Goal: Book appointment/travel/reservation

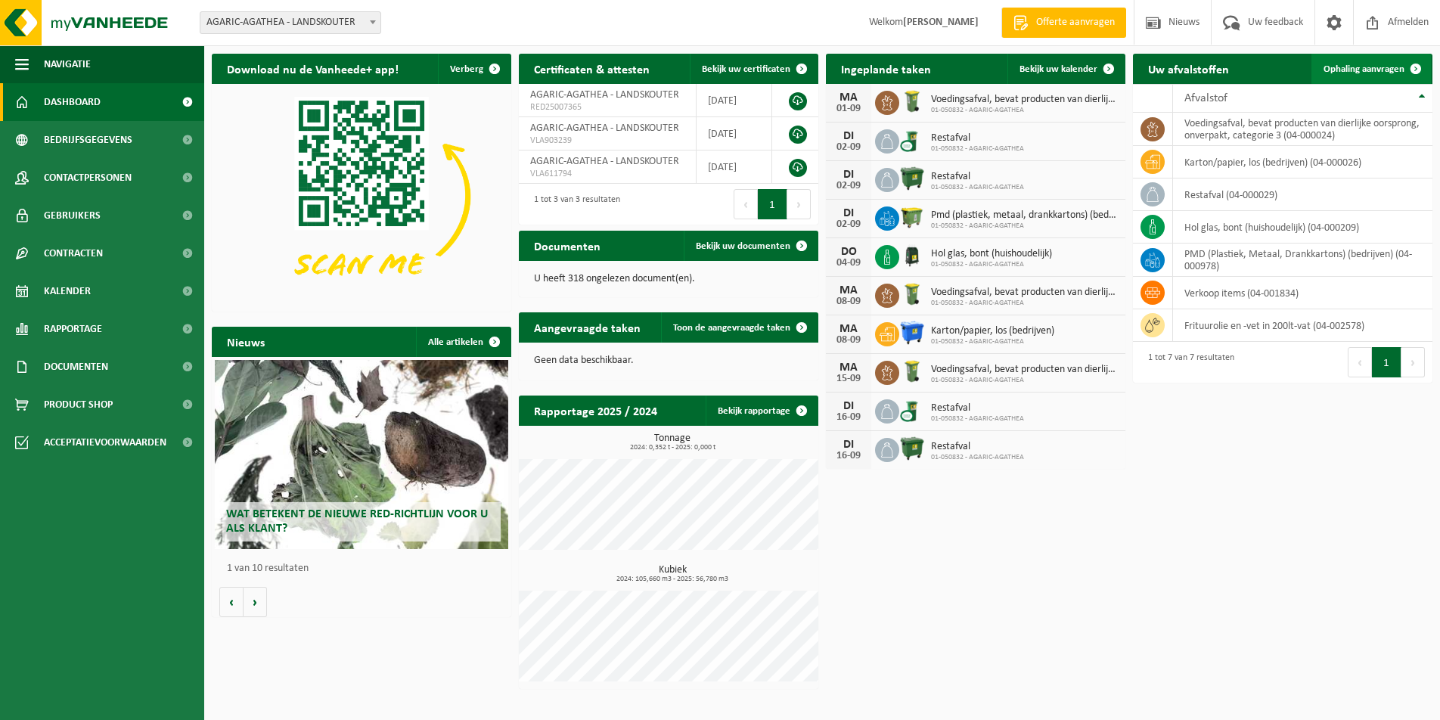
click at [1415, 70] on span at bounding box center [1416, 69] width 30 height 30
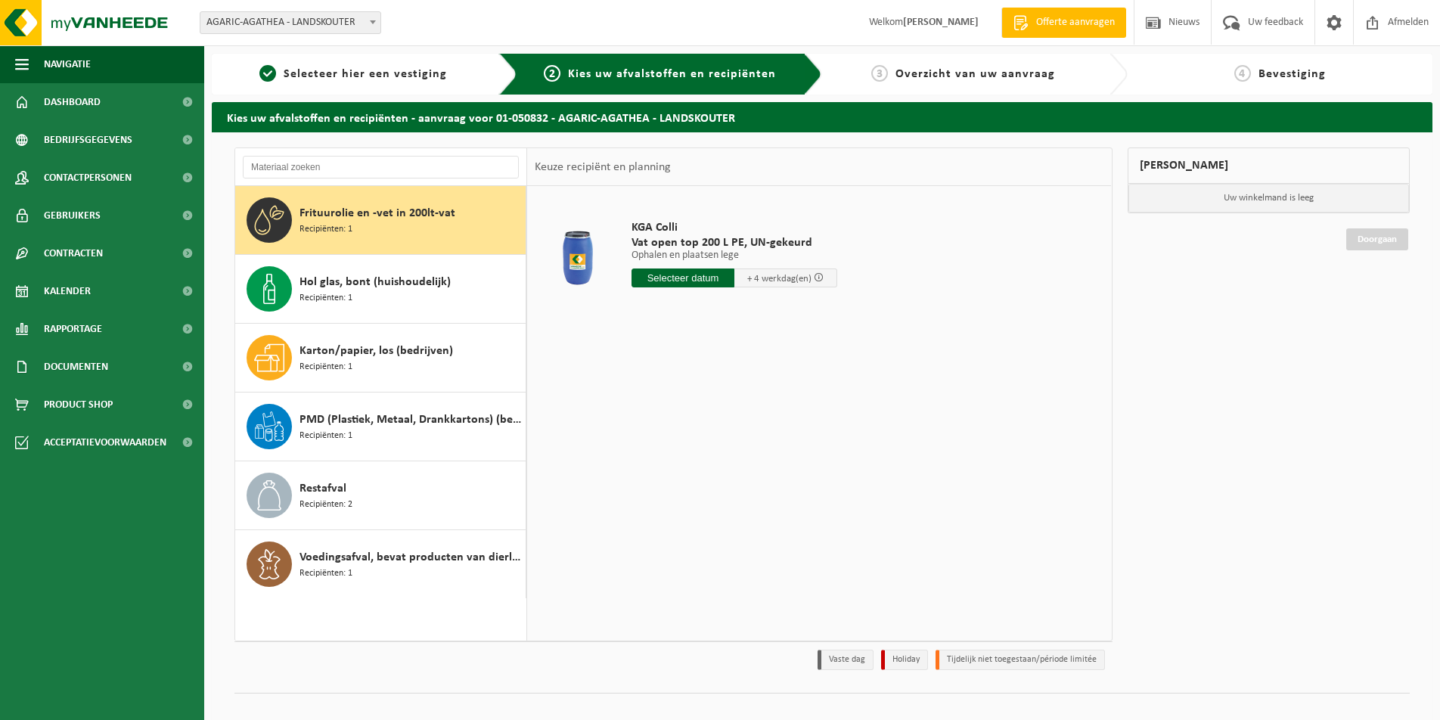
click at [662, 275] on input "text" at bounding box center [683, 278] width 103 height 19
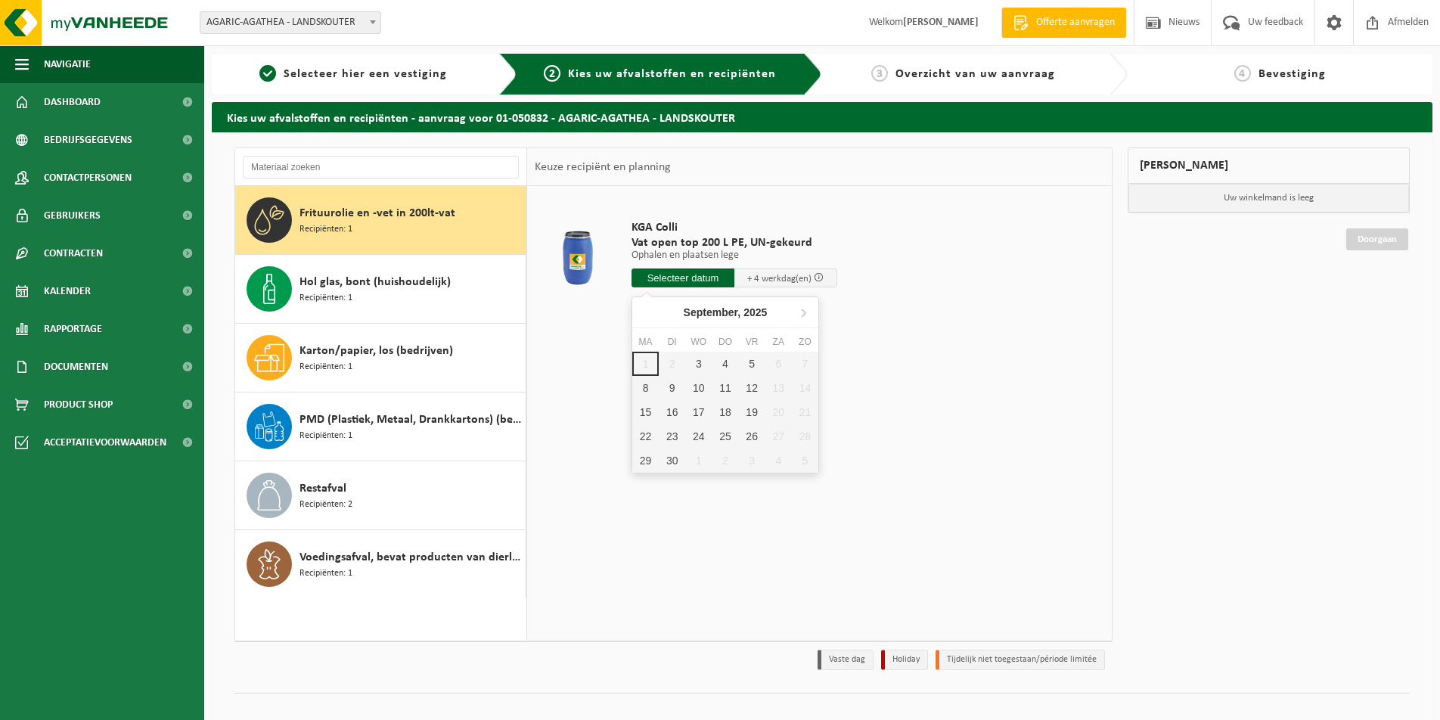
click at [814, 279] on span at bounding box center [819, 277] width 10 height 10
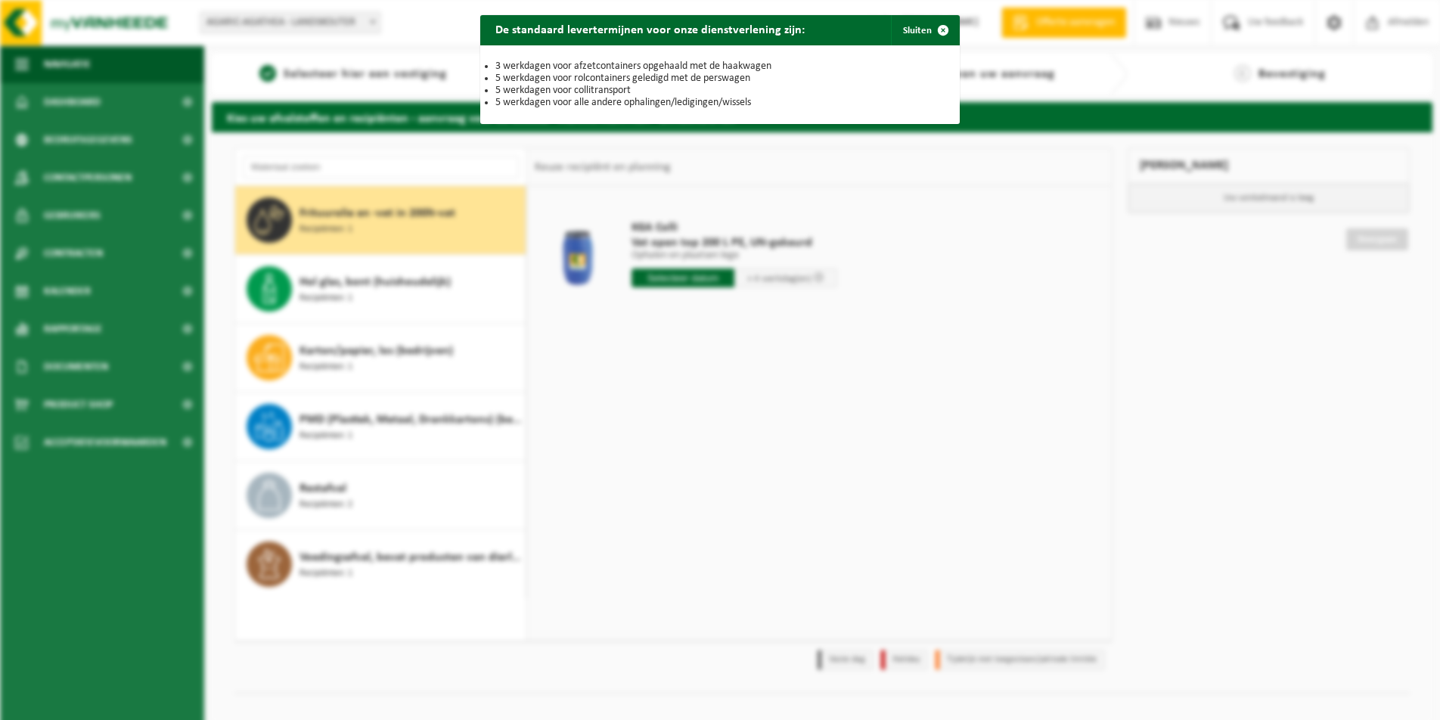
click at [943, 30] on span "button" at bounding box center [943, 30] width 30 height 30
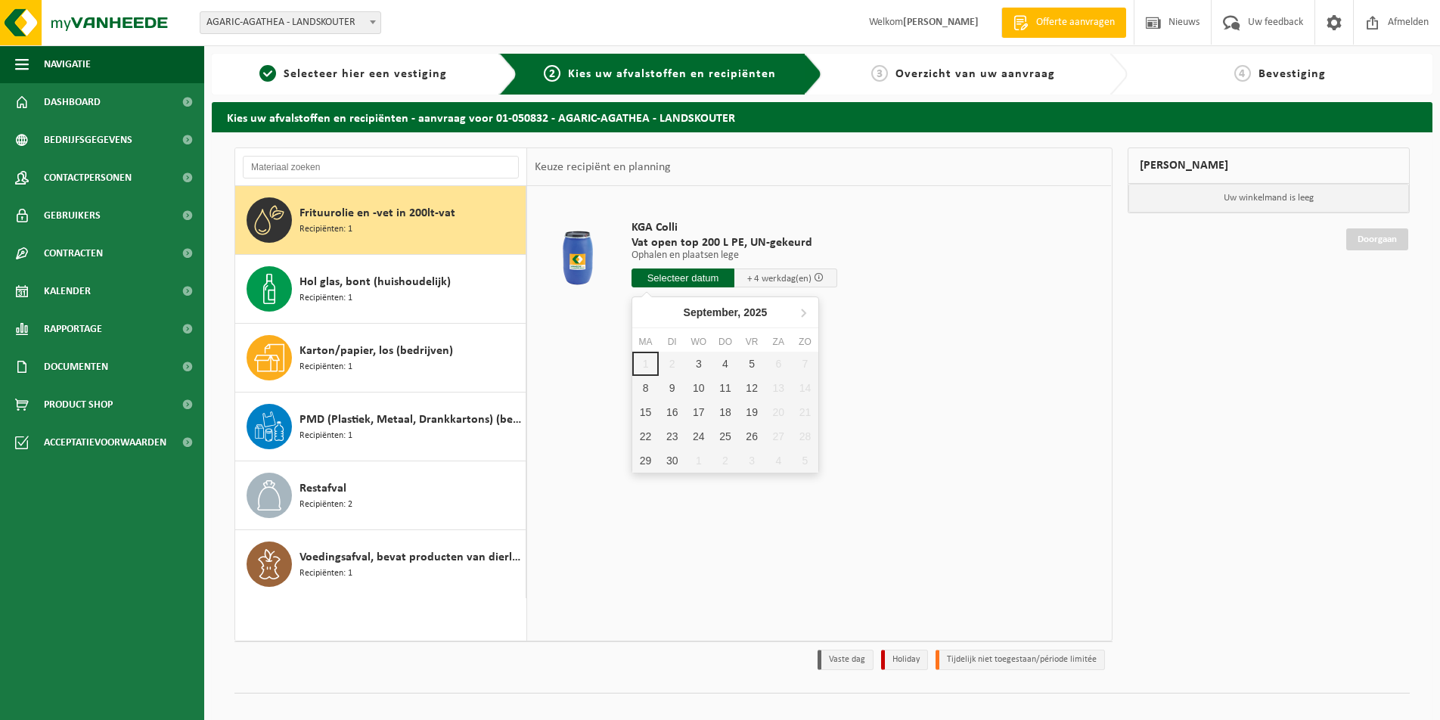
drag, startPoint x: 657, startPoint y: 279, endPoint x: 704, endPoint y: 277, distance: 47.0
click at [657, 279] on input "text" at bounding box center [683, 278] width 103 height 19
click at [701, 386] on div "10" at bounding box center [698, 388] width 26 height 24
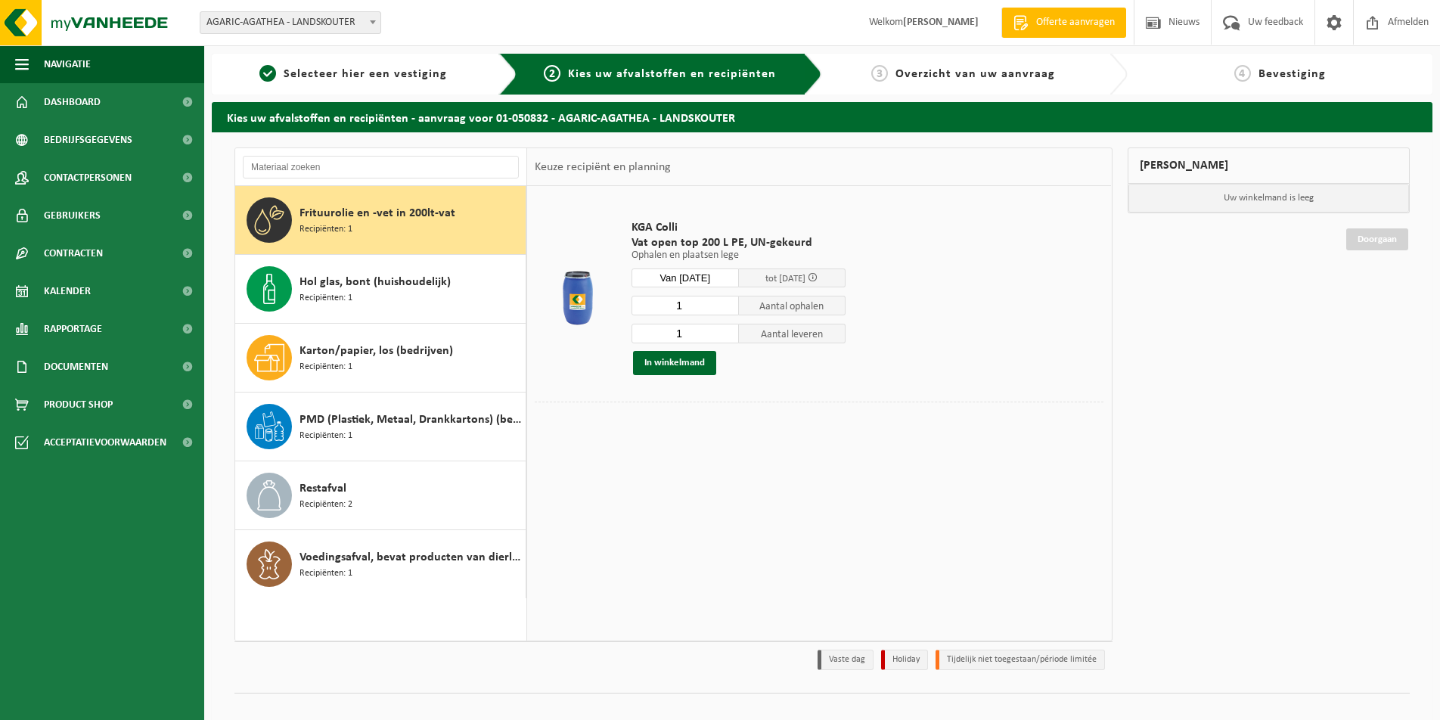
click at [712, 275] on input "Van 2025-09-10" at bounding box center [685, 278] width 107 height 19
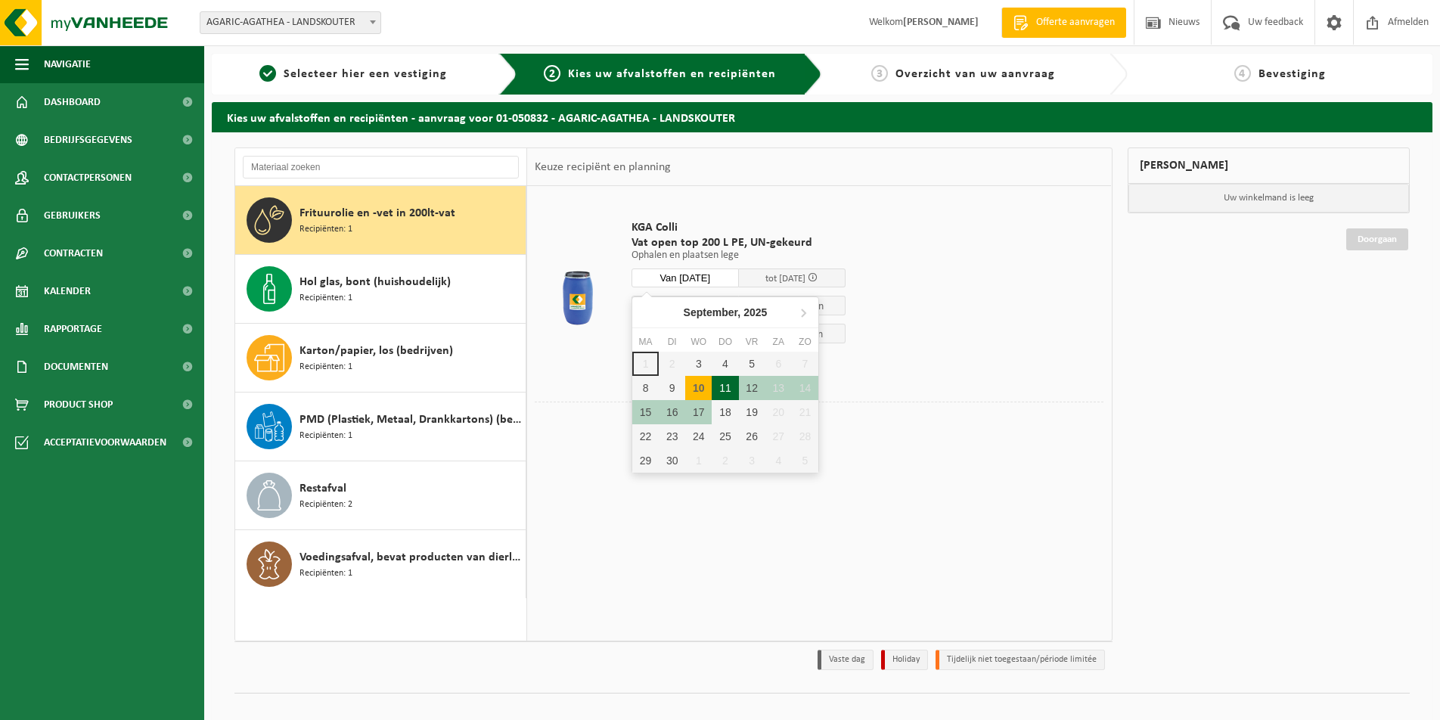
click at [729, 390] on div "11" at bounding box center [725, 388] width 26 height 24
type input "Van 2025-09-11"
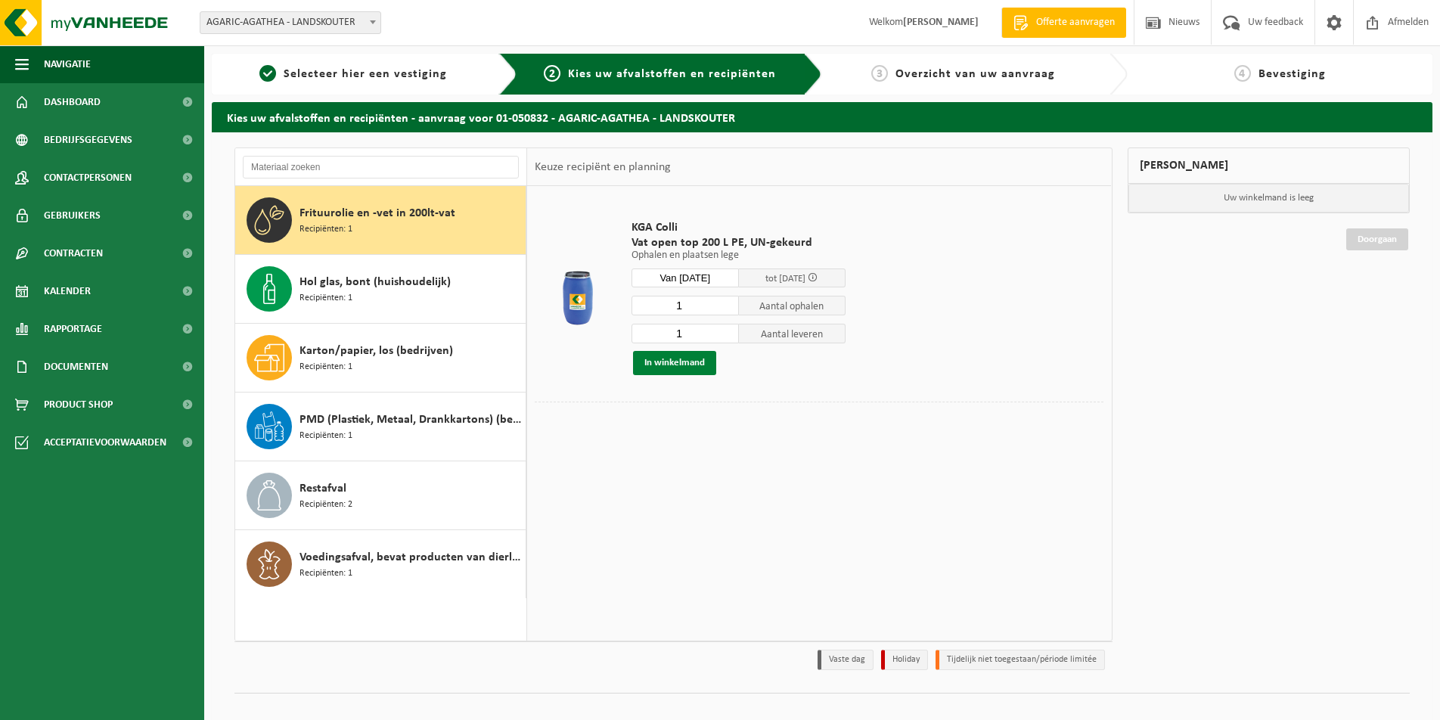
click at [686, 364] on button "In winkelmand" at bounding box center [674, 363] width 83 height 24
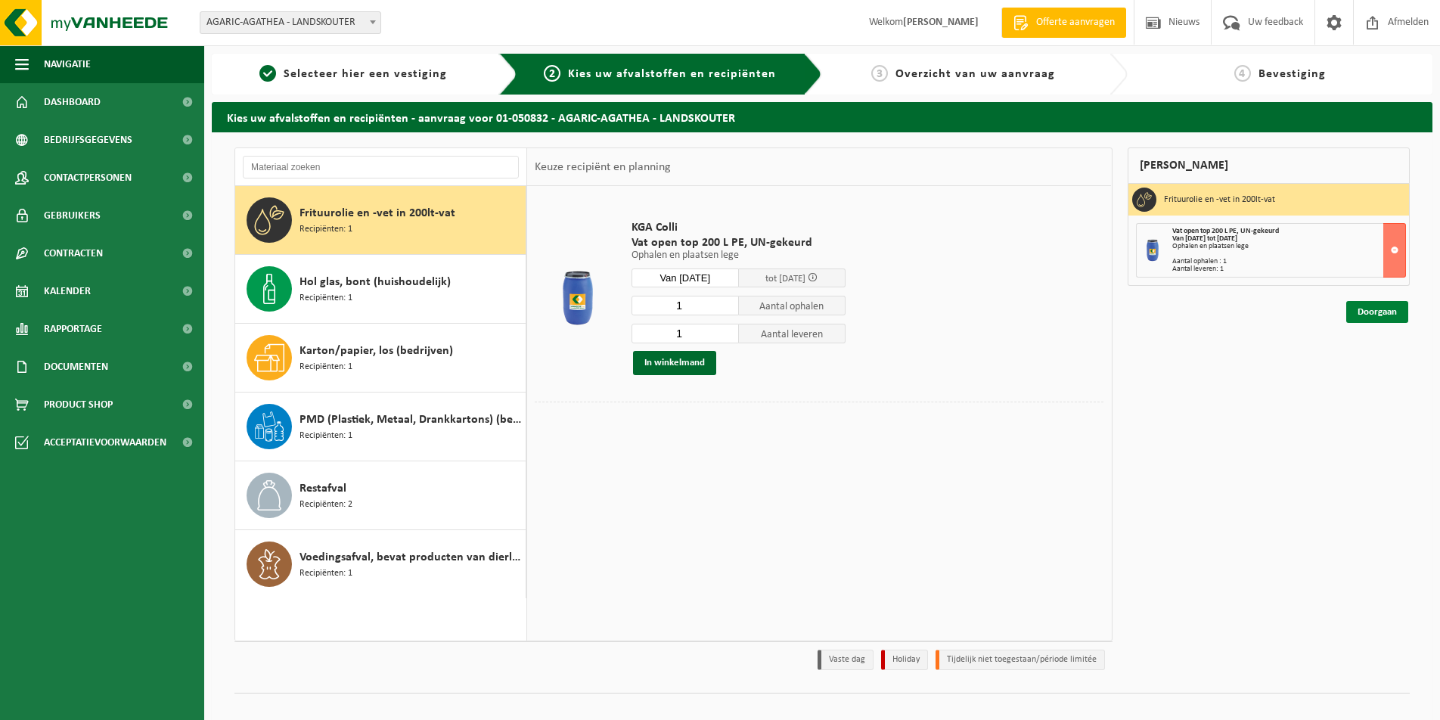
click at [1369, 318] on link "Doorgaan" at bounding box center [1377, 312] width 62 height 22
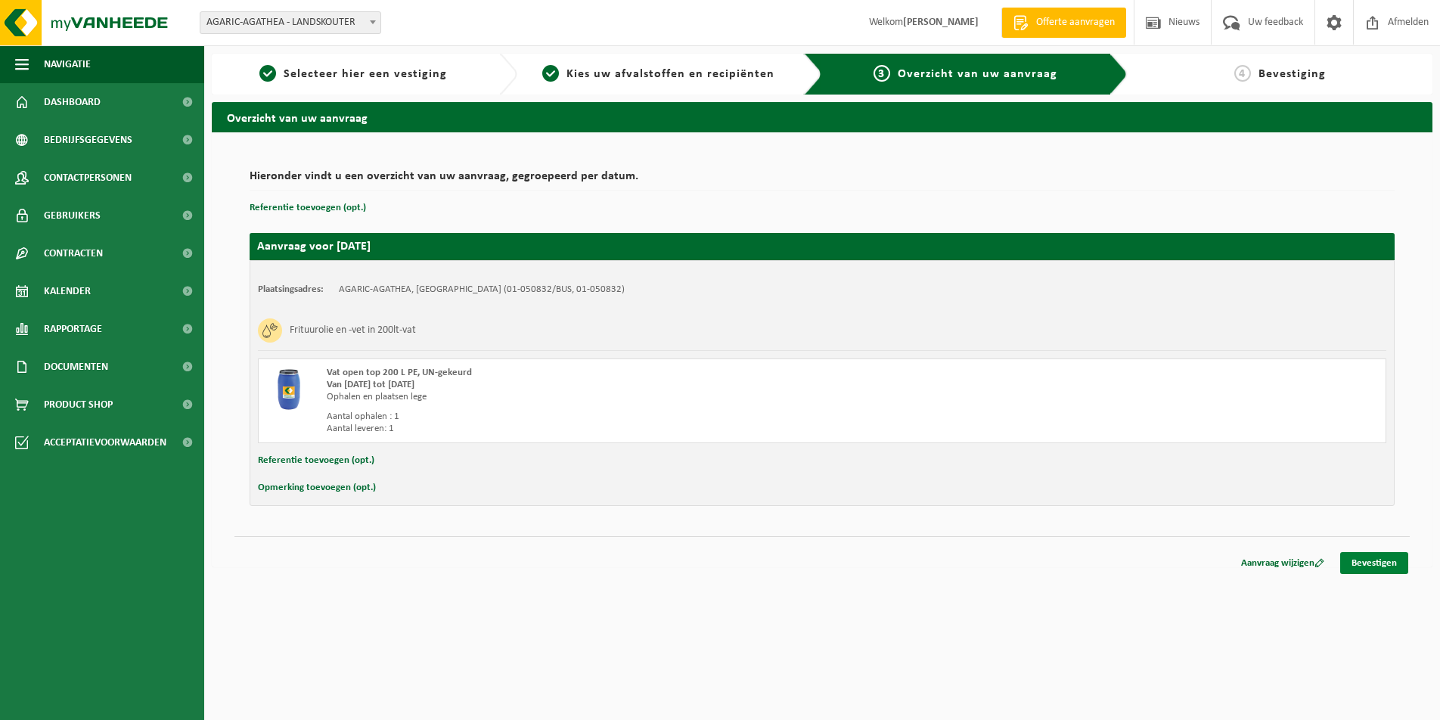
click at [1360, 566] on link "Bevestigen" at bounding box center [1374, 563] width 68 height 22
